Goal: Information Seeking & Learning: Learn about a topic

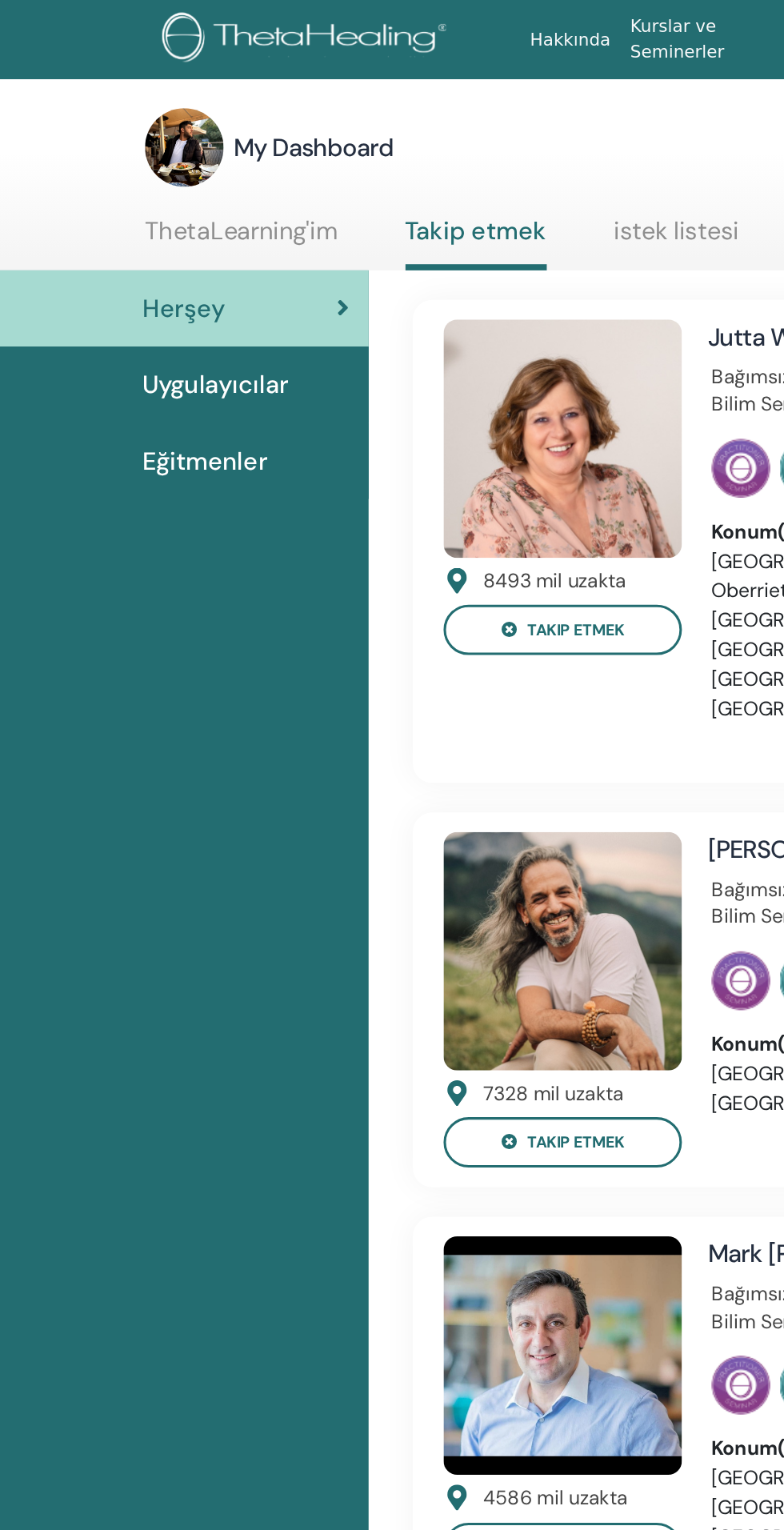
click at [107, 159] on link "ThetaLearning'im" at bounding box center [157, 157] width 125 height 32
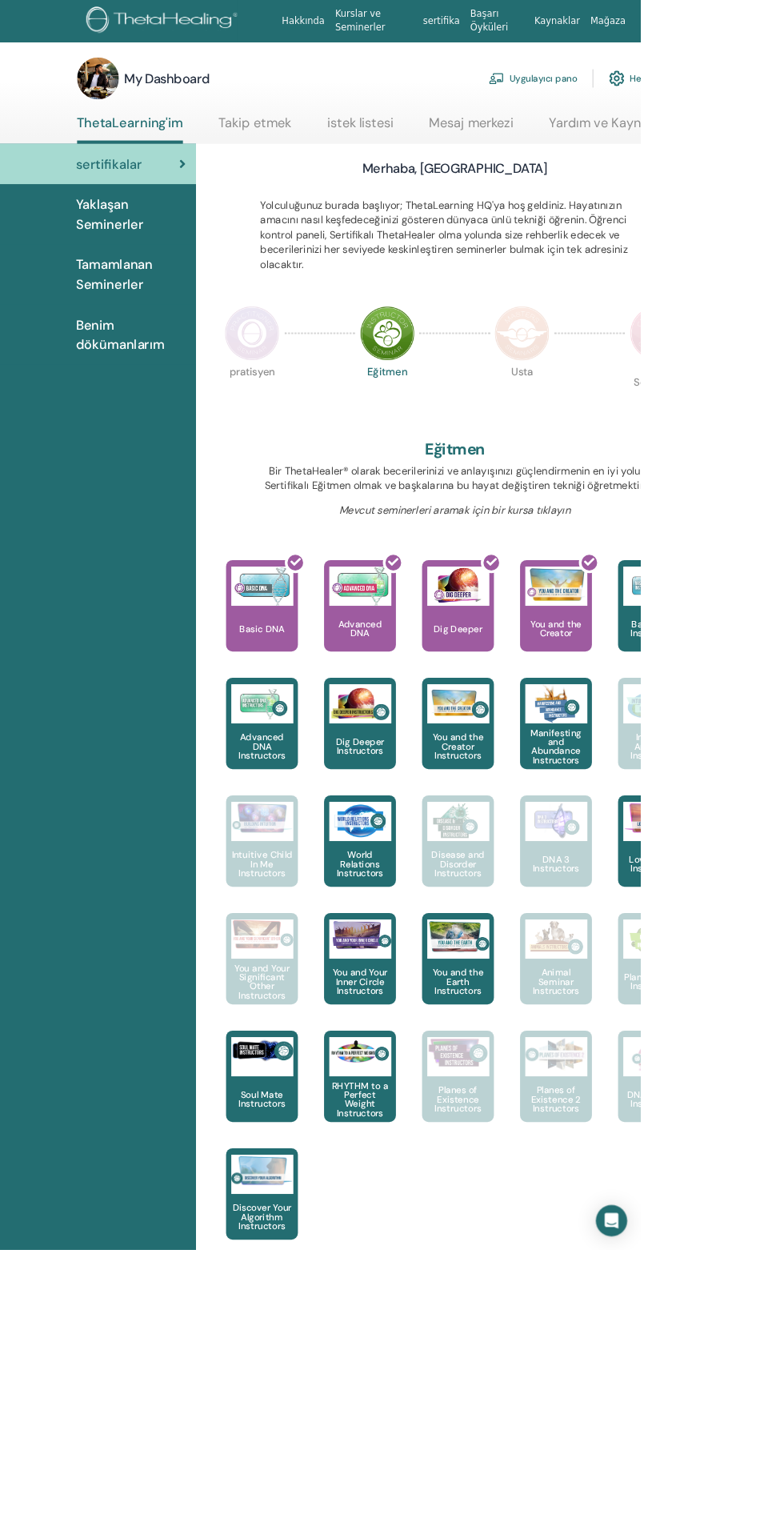
click at [328, 397] on img at bounding box center [308, 407] width 67 height 67
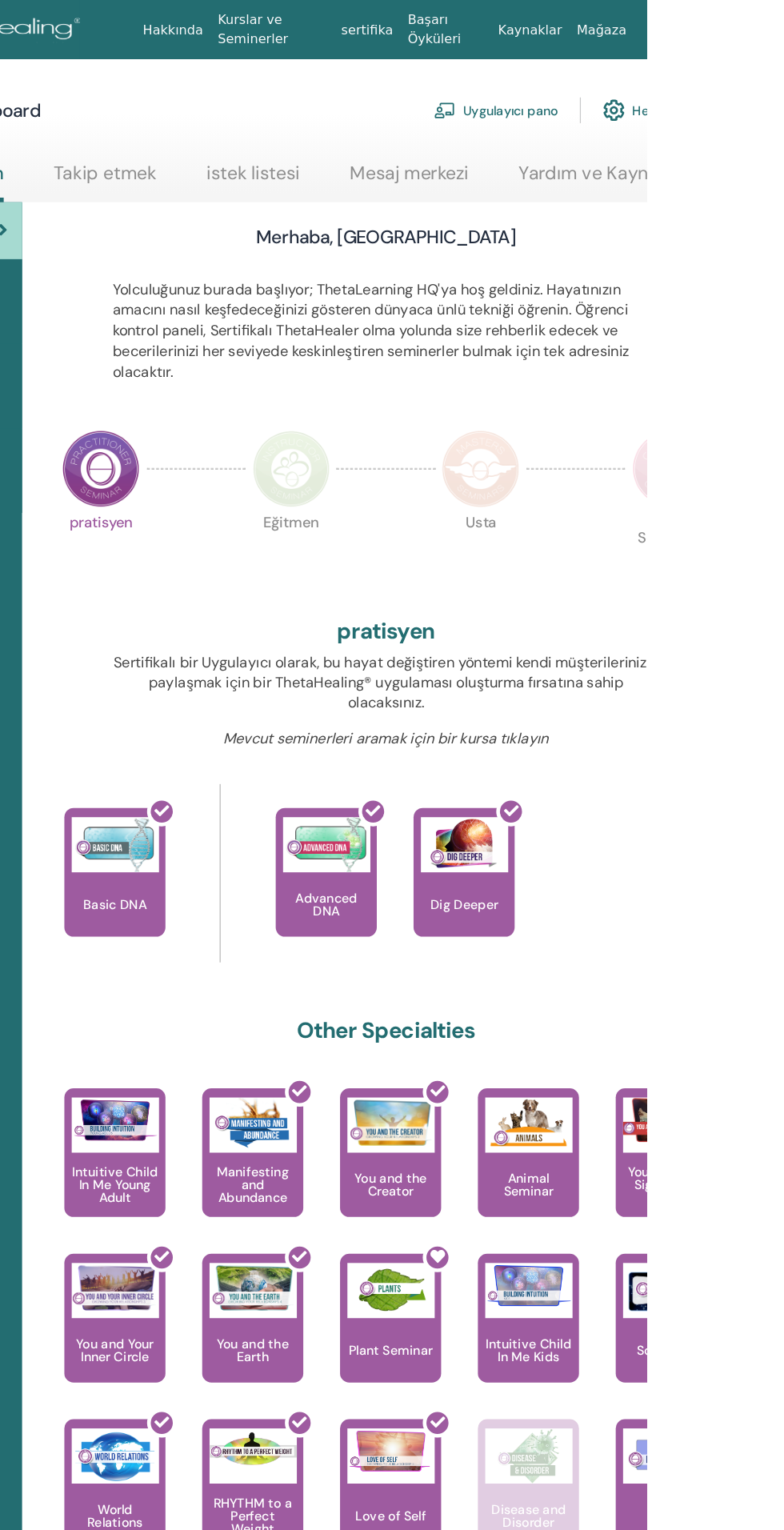
click at [442, 428] on img at bounding box center [474, 407] width 67 height 67
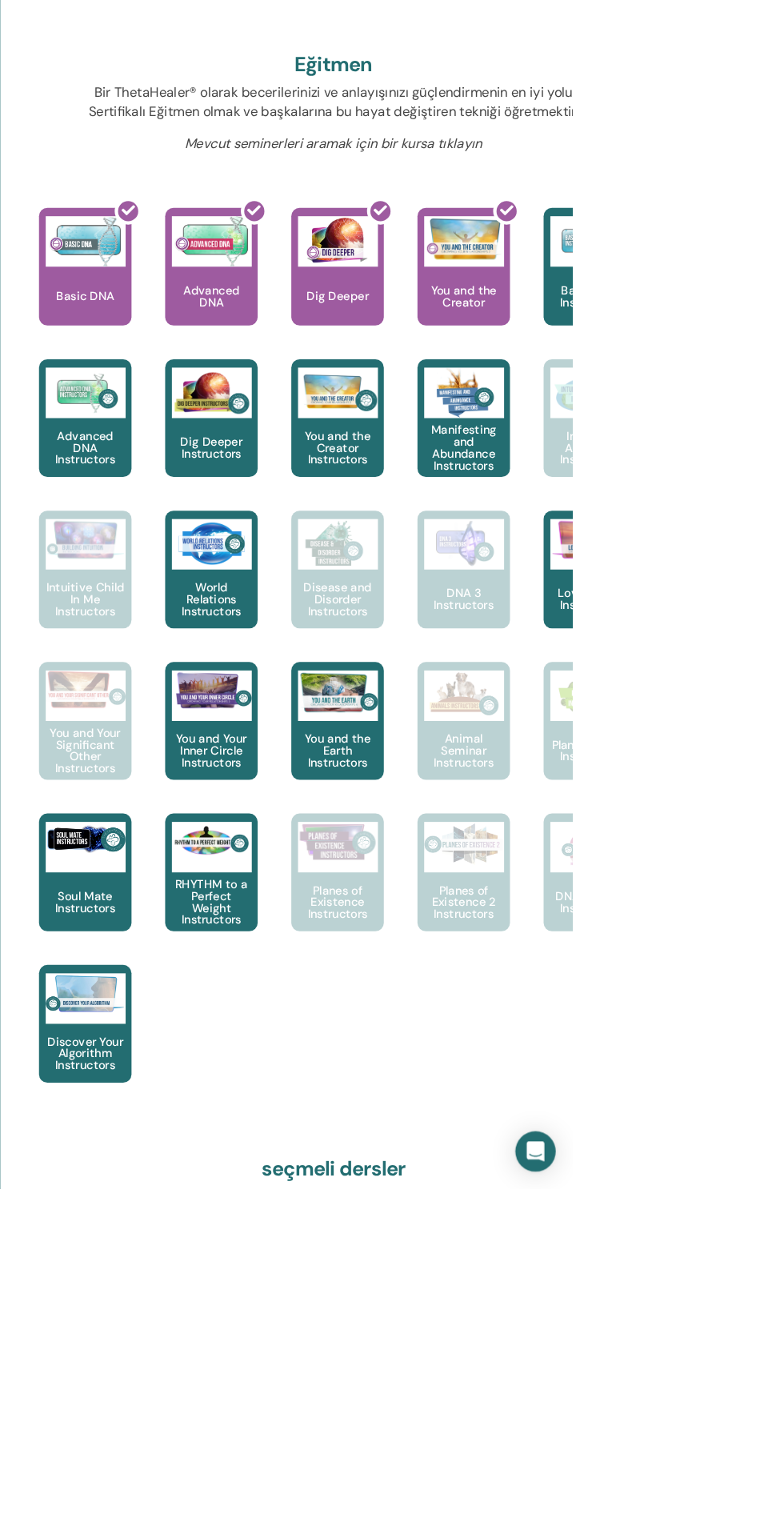
scroll to position [131, 0]
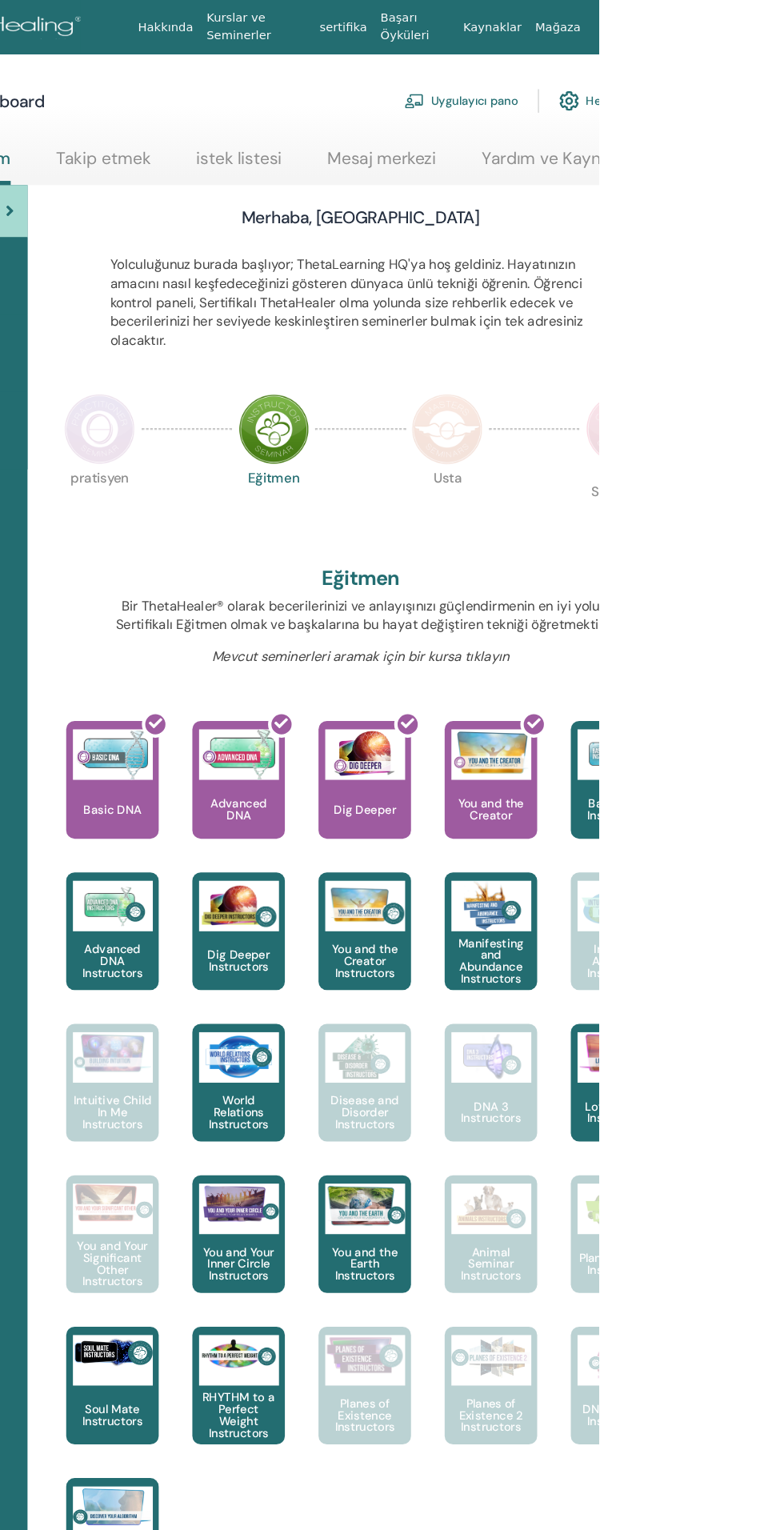
click at [652, 414] on img at bounding box center [639, 407] width 67 height 67
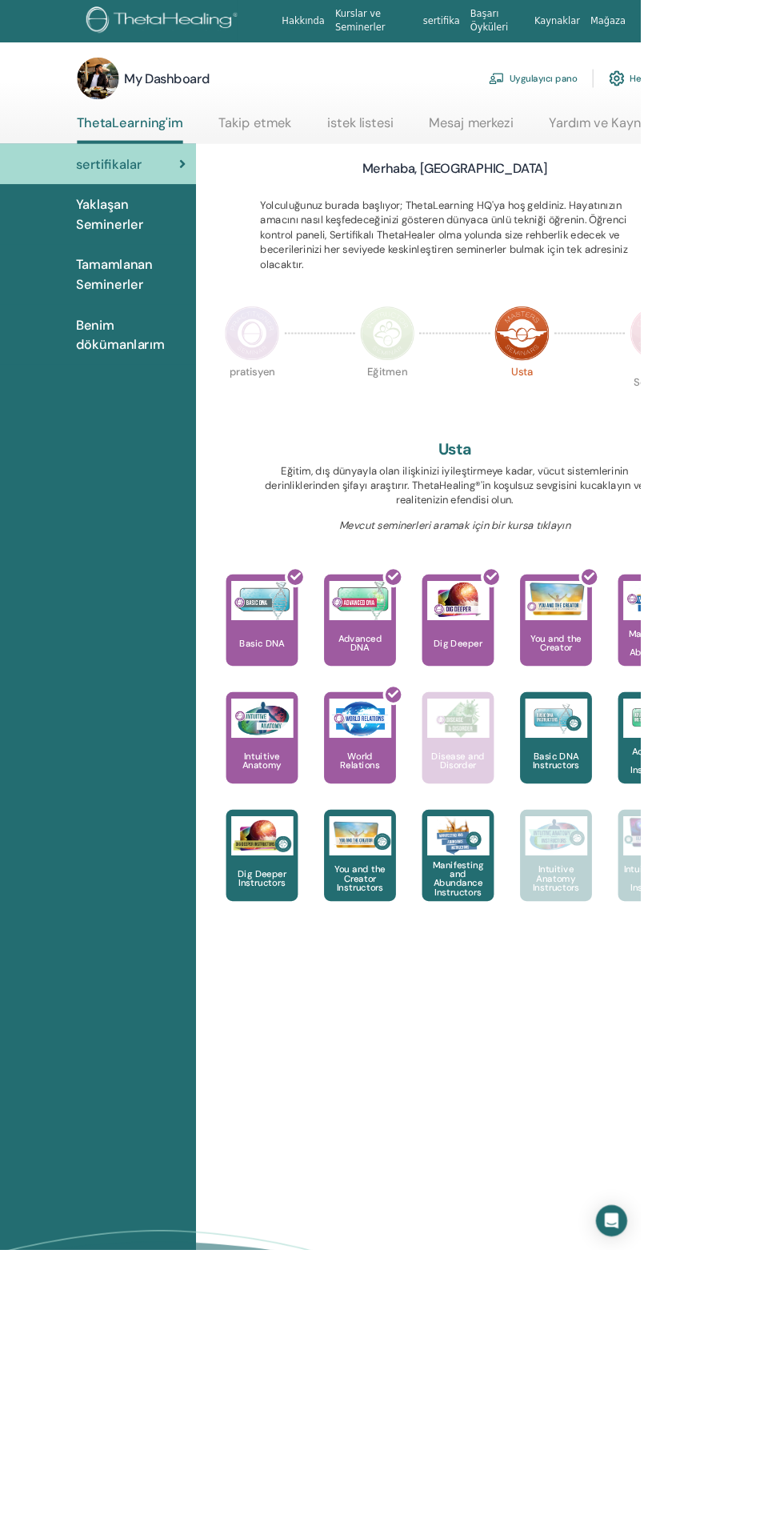
click at [484, 401] on img at bounding box center [474, 407] width 67 height 67
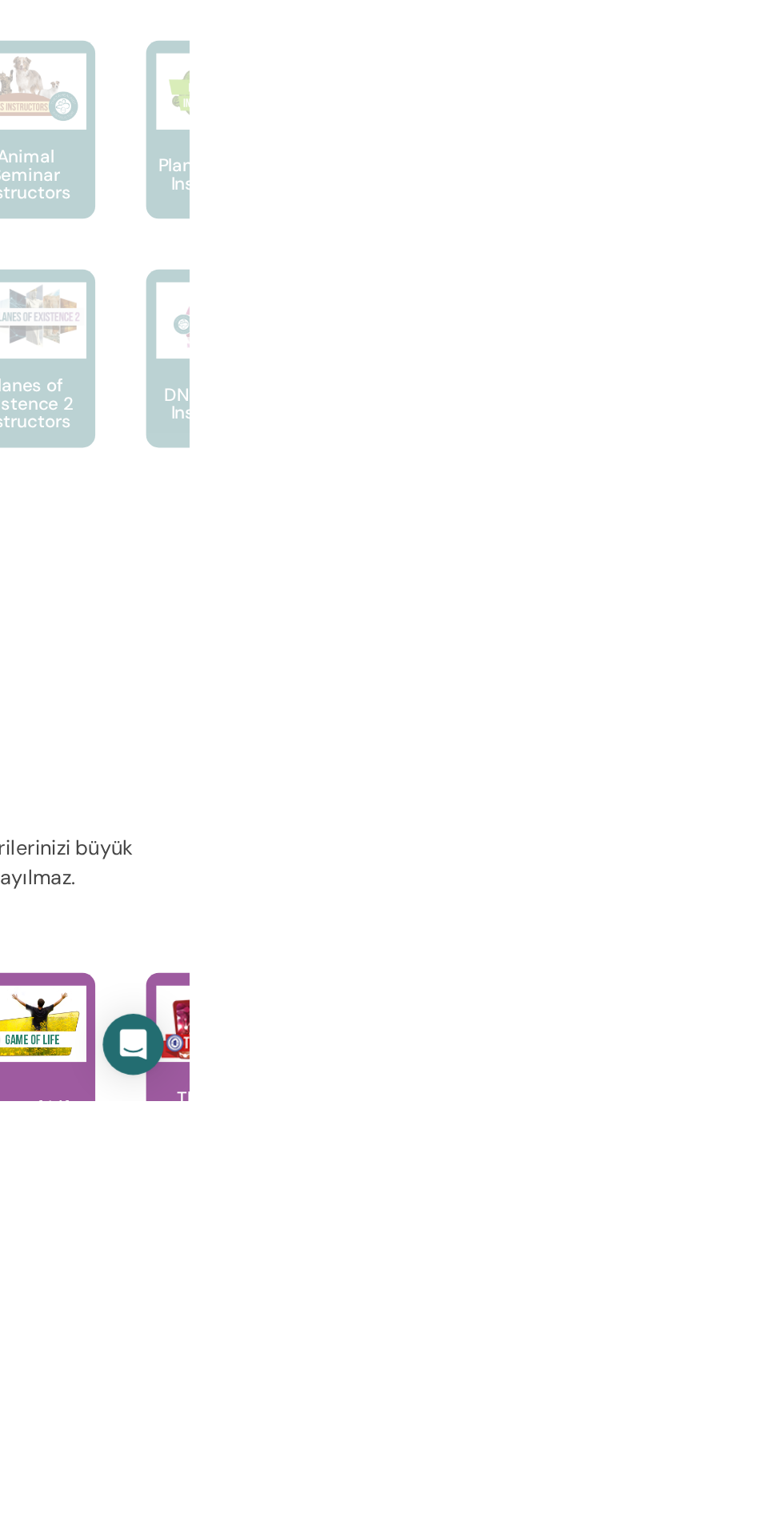
scroll to position [297, 0]
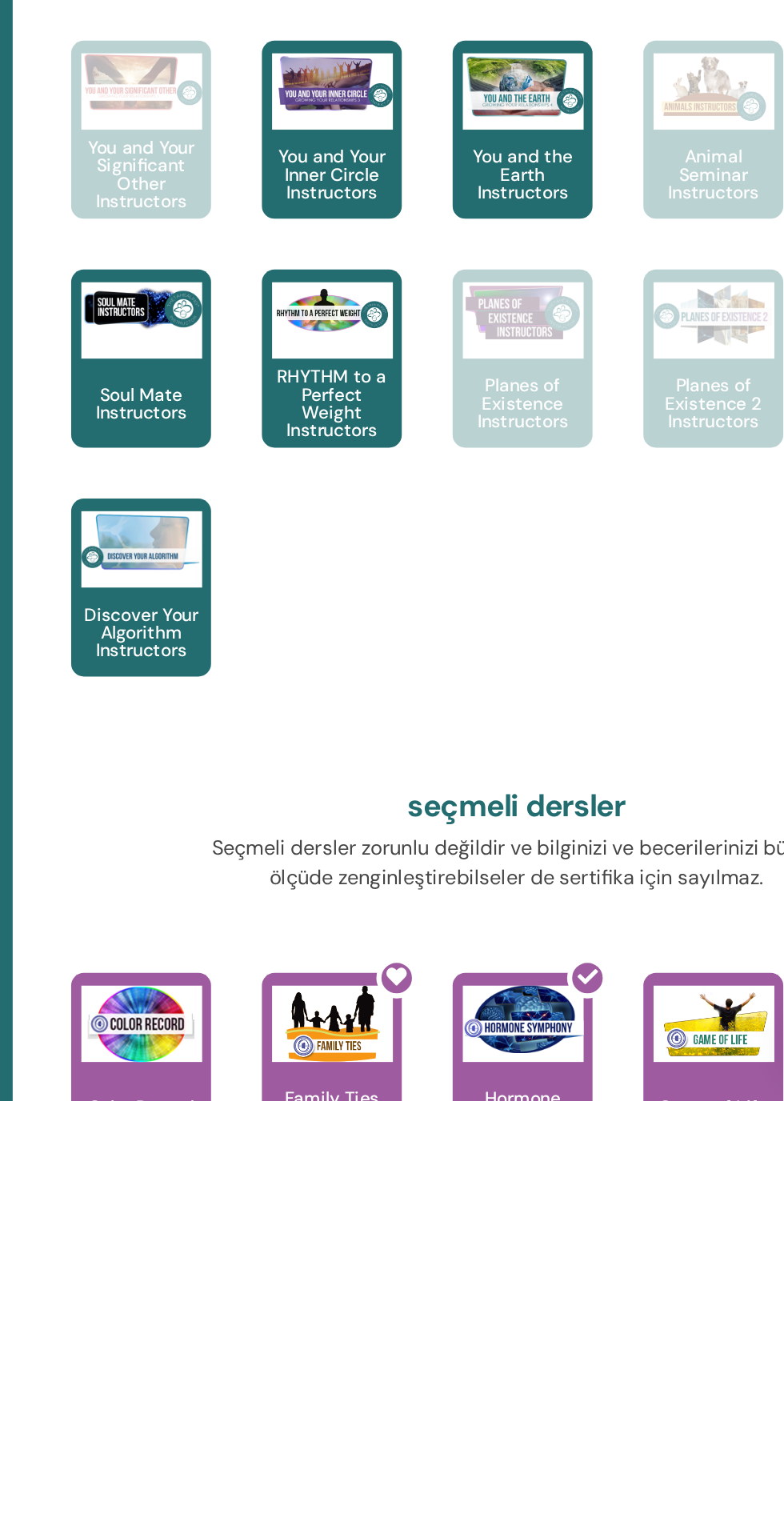
click at [660, 1525] on div "Game of Life" at bounding box center [681, 1505] width 88 height 112
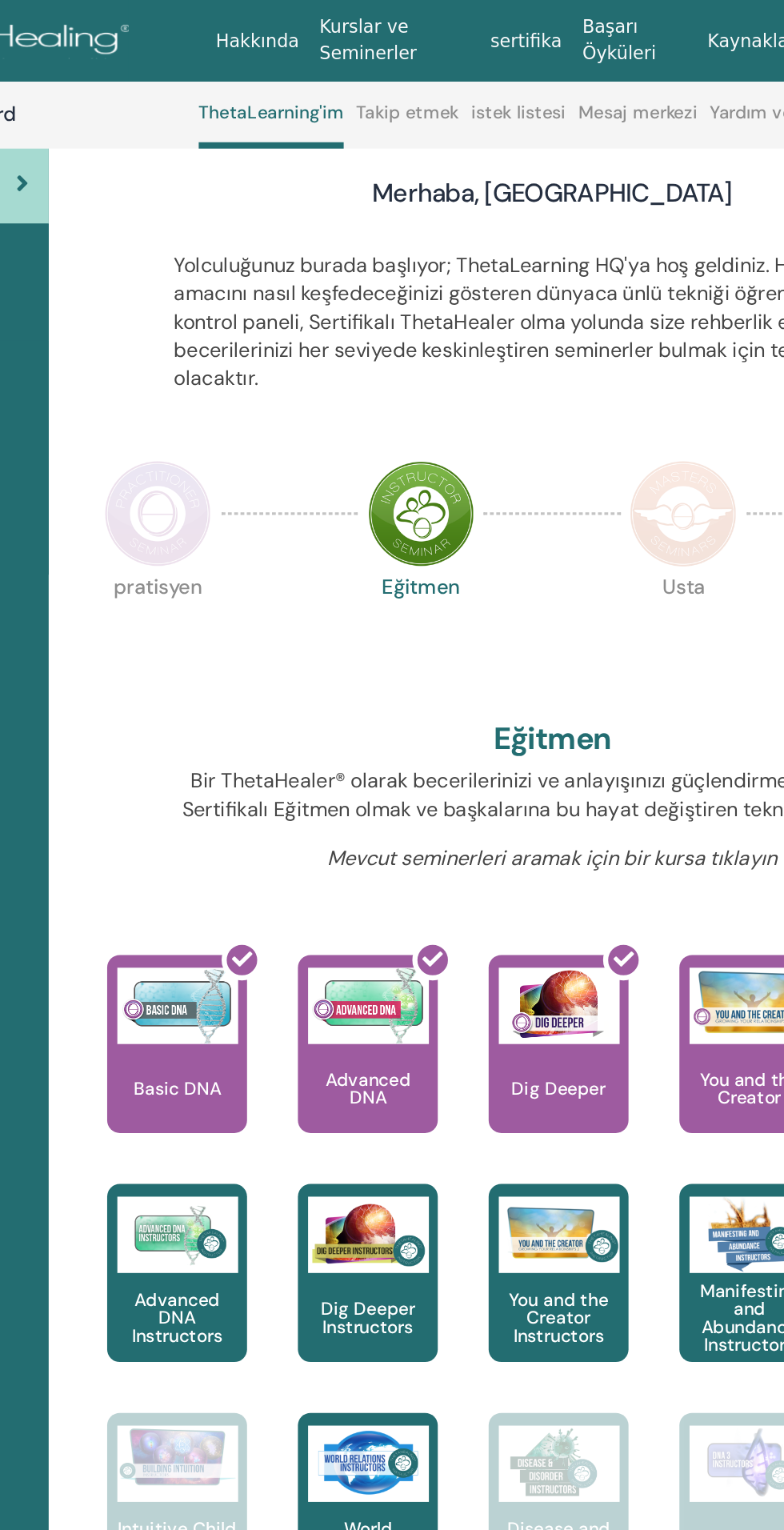
scroll to position [0, 0]
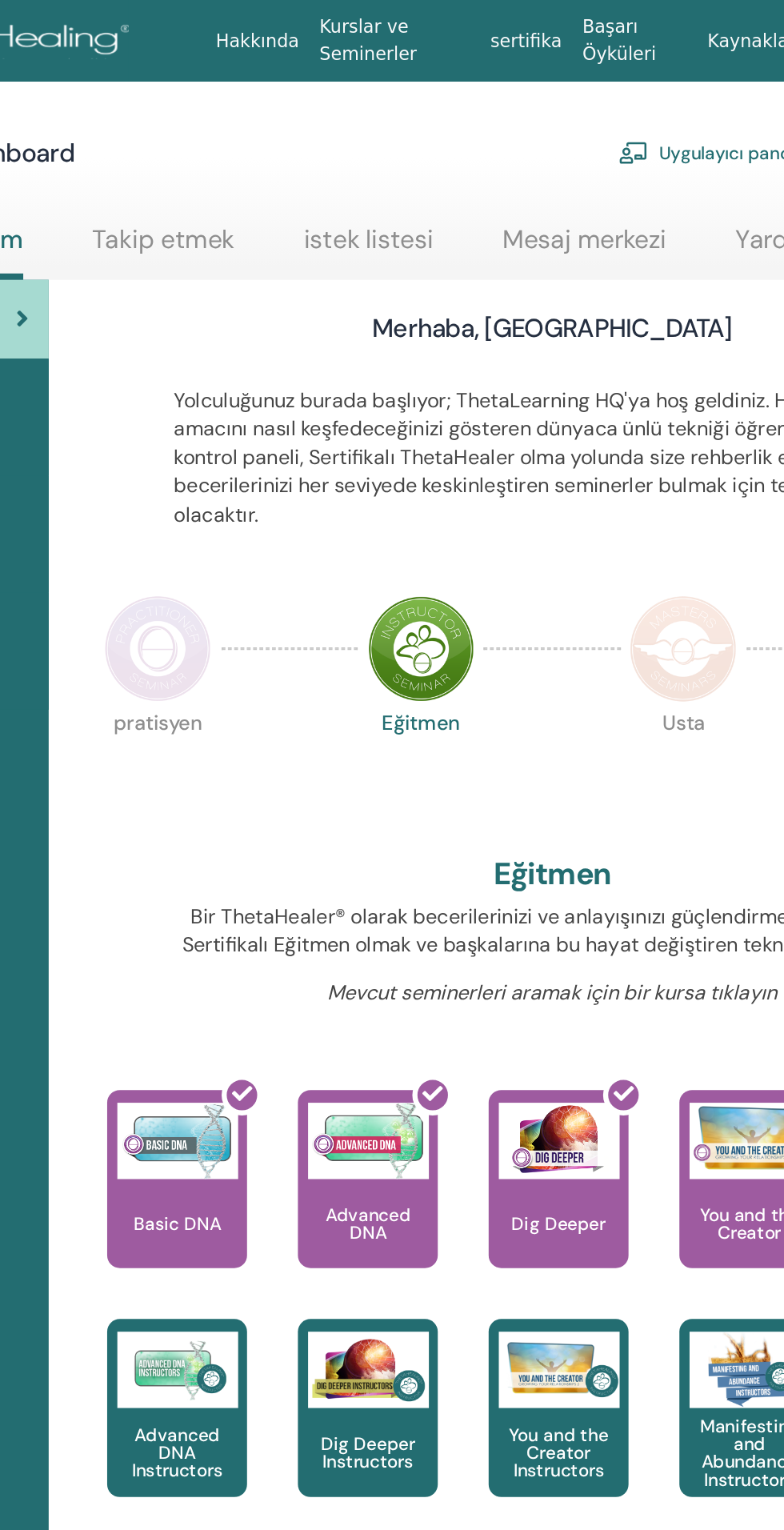
click at [287, 404] on img at bounding box center [308, 407] width 67 height 67
